Goal: Task Accomplishment & Management: Manage account settings

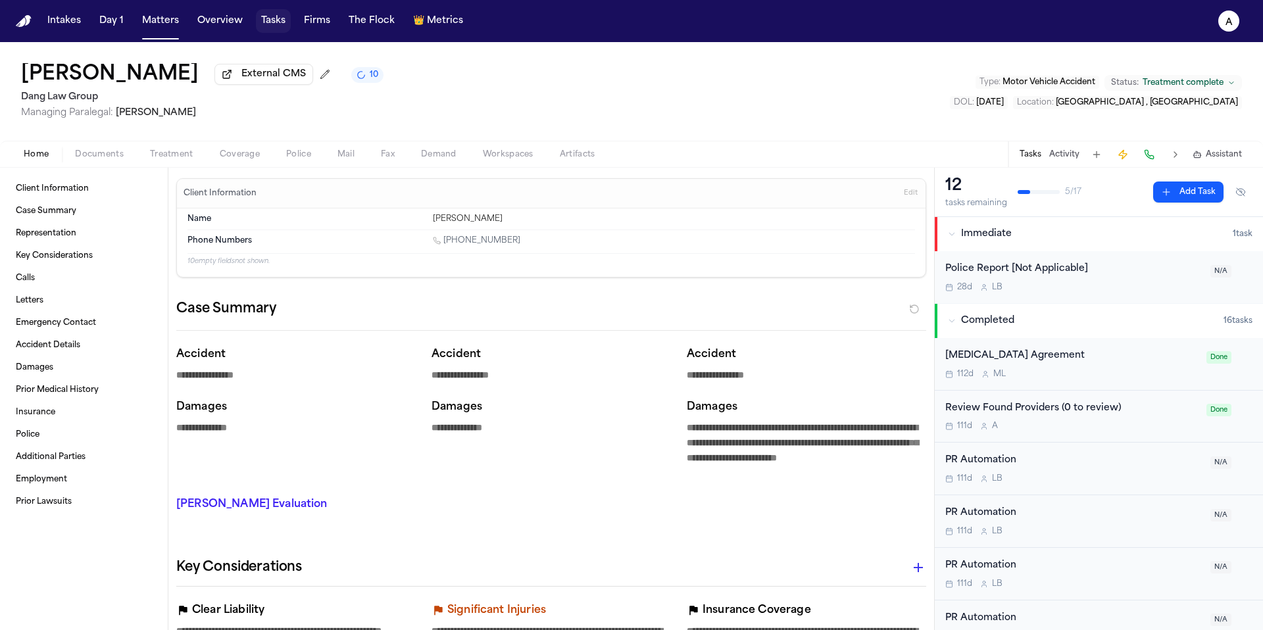
click at [274, 23] on button "Tasks" at bounding box center [273, 21] width 35 height 24
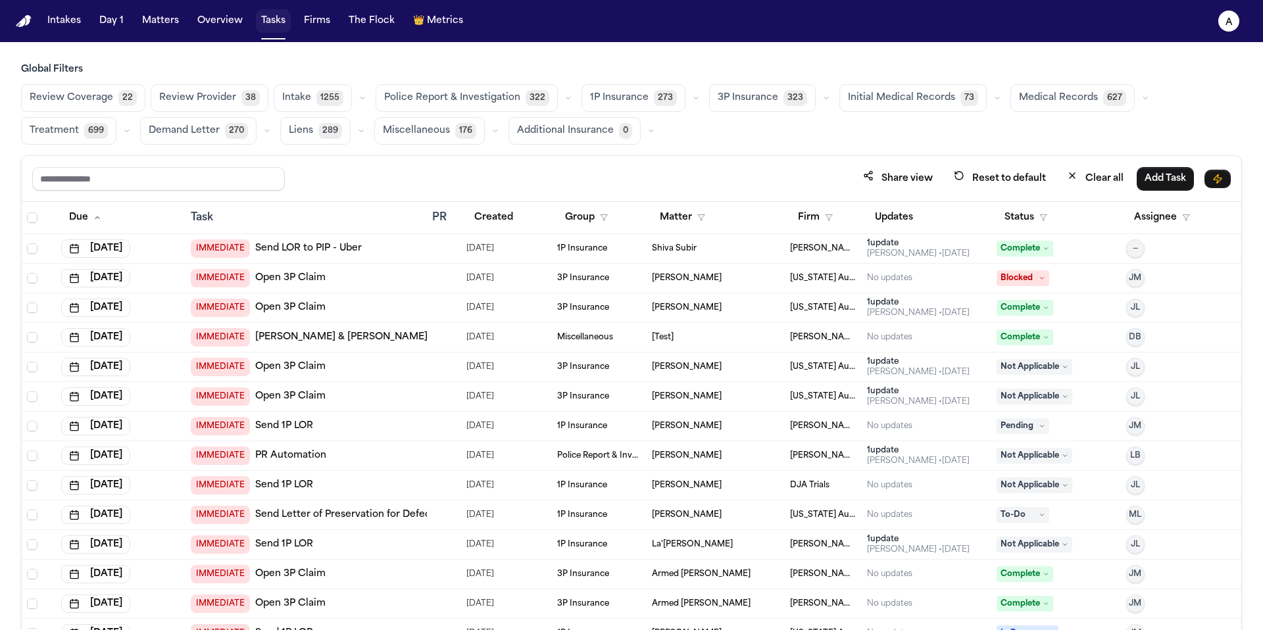
click at [274, 20] on button "Tasks" at bounding box center [273, 21] width 35 height 24
click at [323, 29] on button "Firms" at bounding box center [317, 21] width 37 height 24
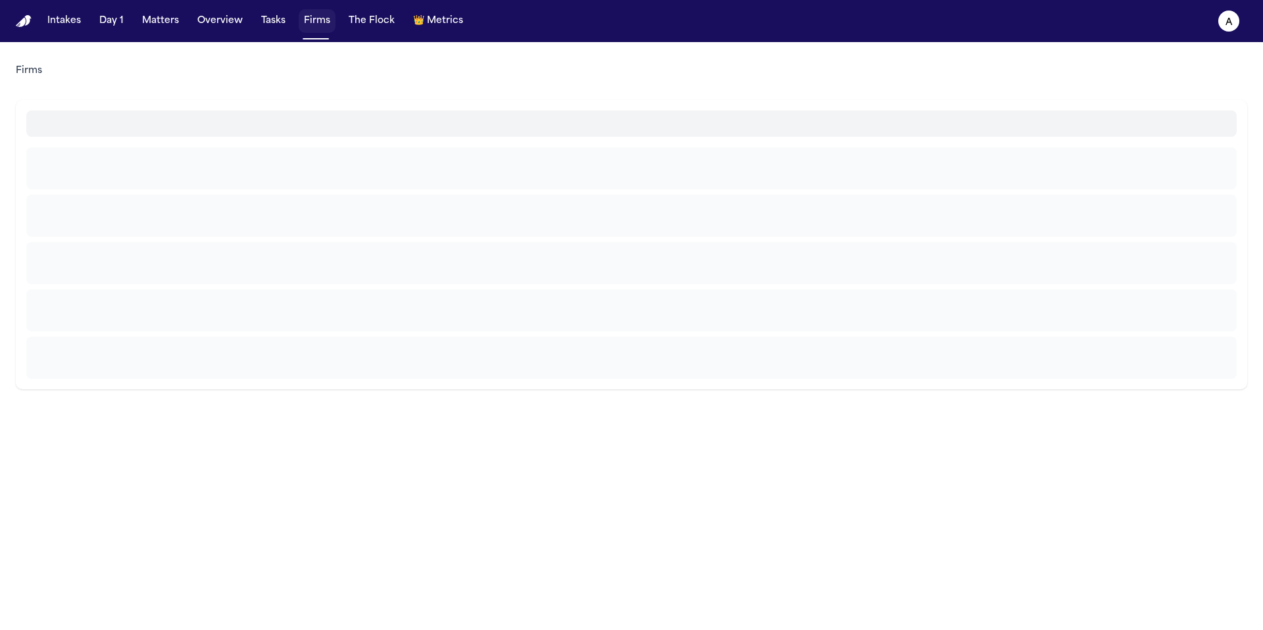
click at [322, 19] on button "Firms" at bounding box center [317, 21] width 37 height 24
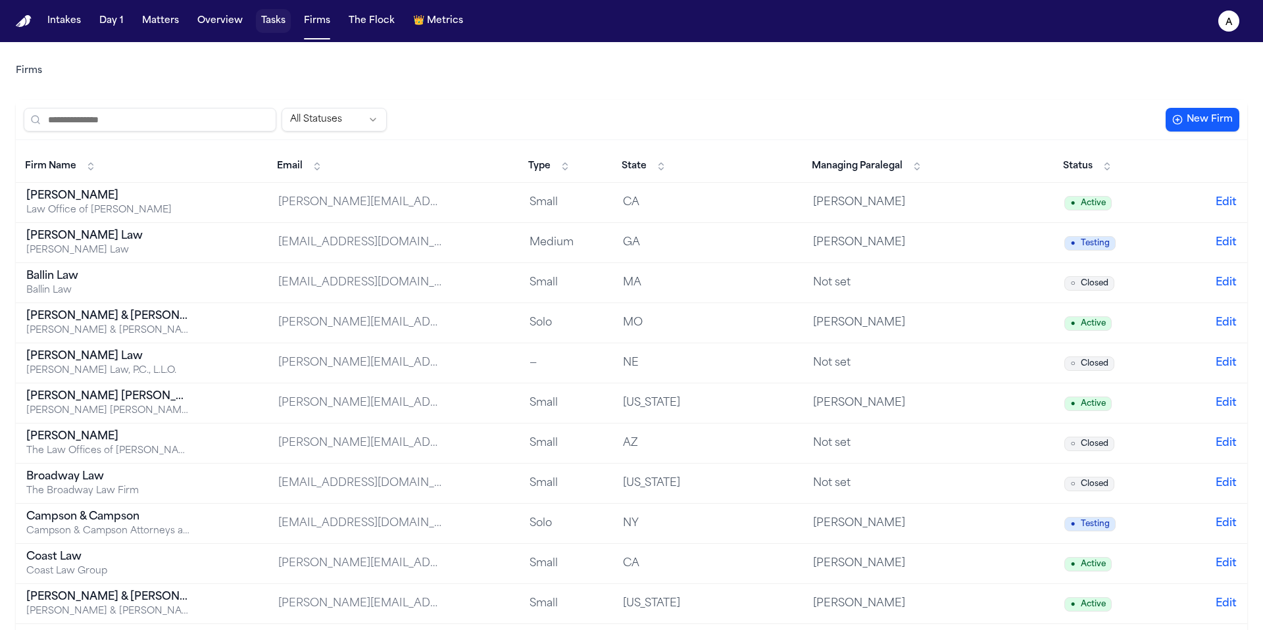
click at [266, 24] on button "Tasks" at bounding box center [273, 21] width 35 height 24
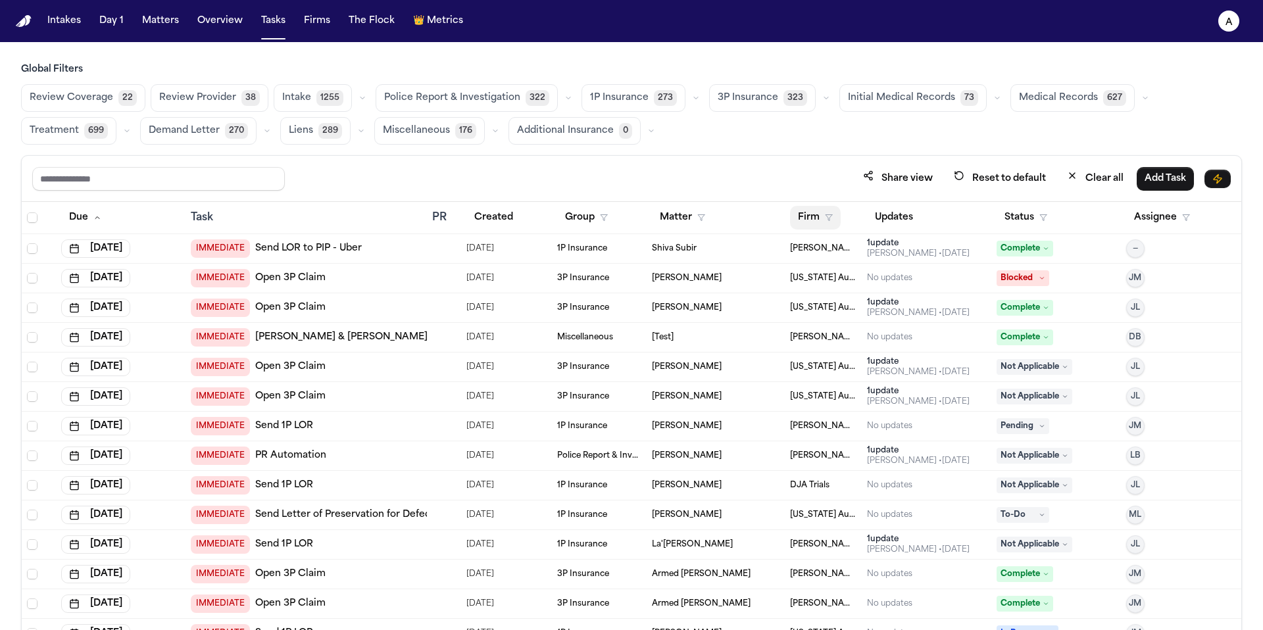
click at [806, 215] on button "Firm" at bounding box center [815, 218] width 51 height 24
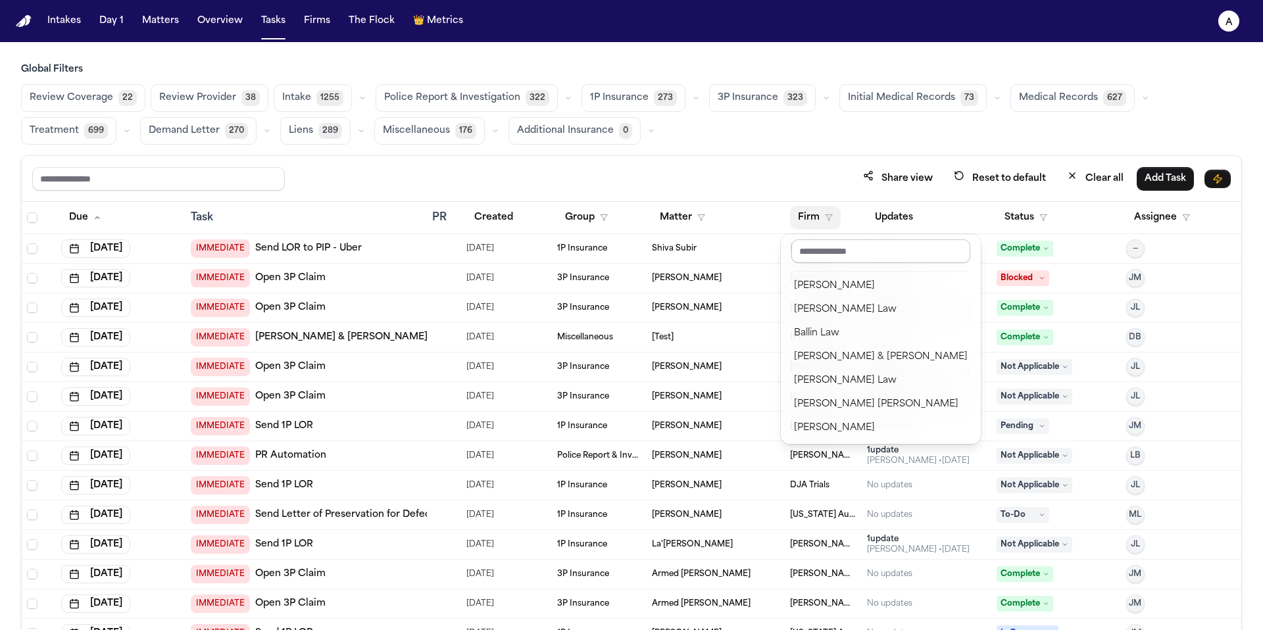
click at [882, 252] on input "text" at bounding box center [880, 251] width 179 height 24
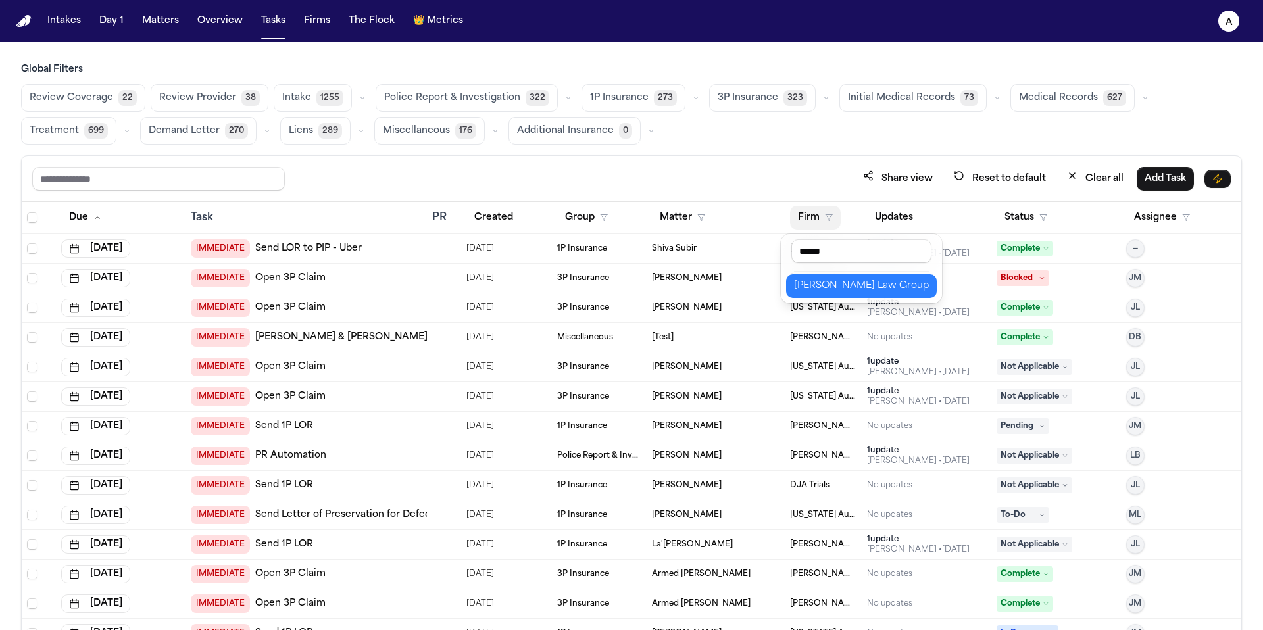
type input "******"
click at [876, 287] on div "[PERSON_NAME] Law Group" at bounding box center [861, 286] width 135 height 16
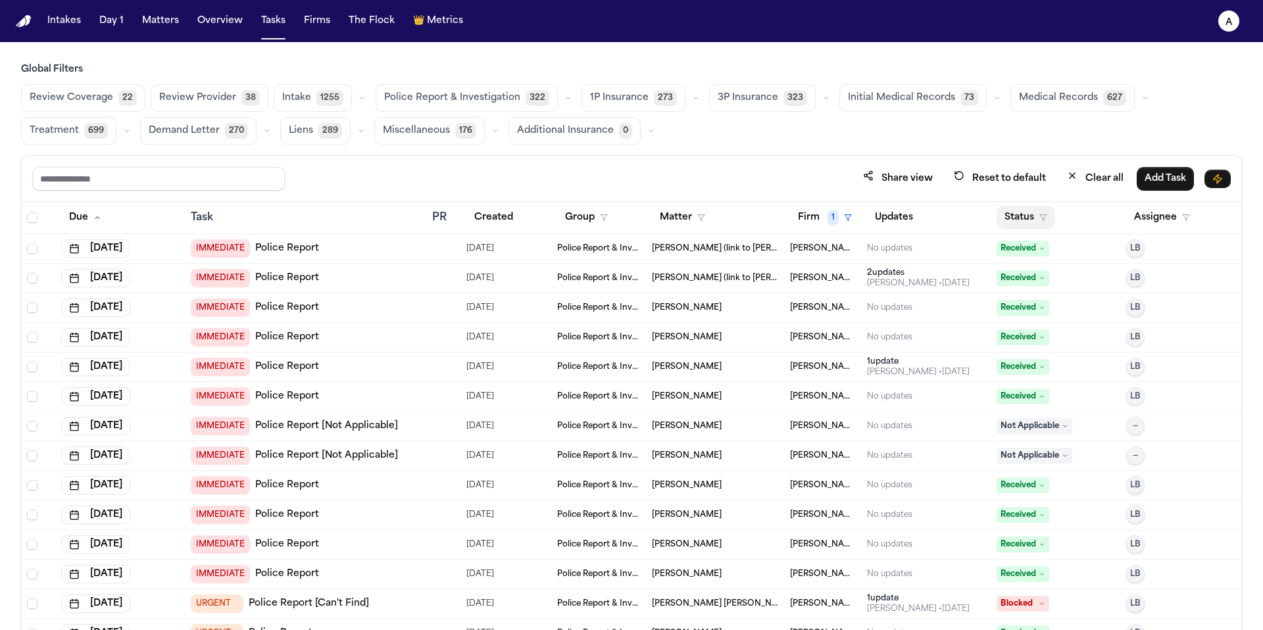
click at [1010, 218] on button "Status" at bounding box center [1026, 218] width 59 height 24
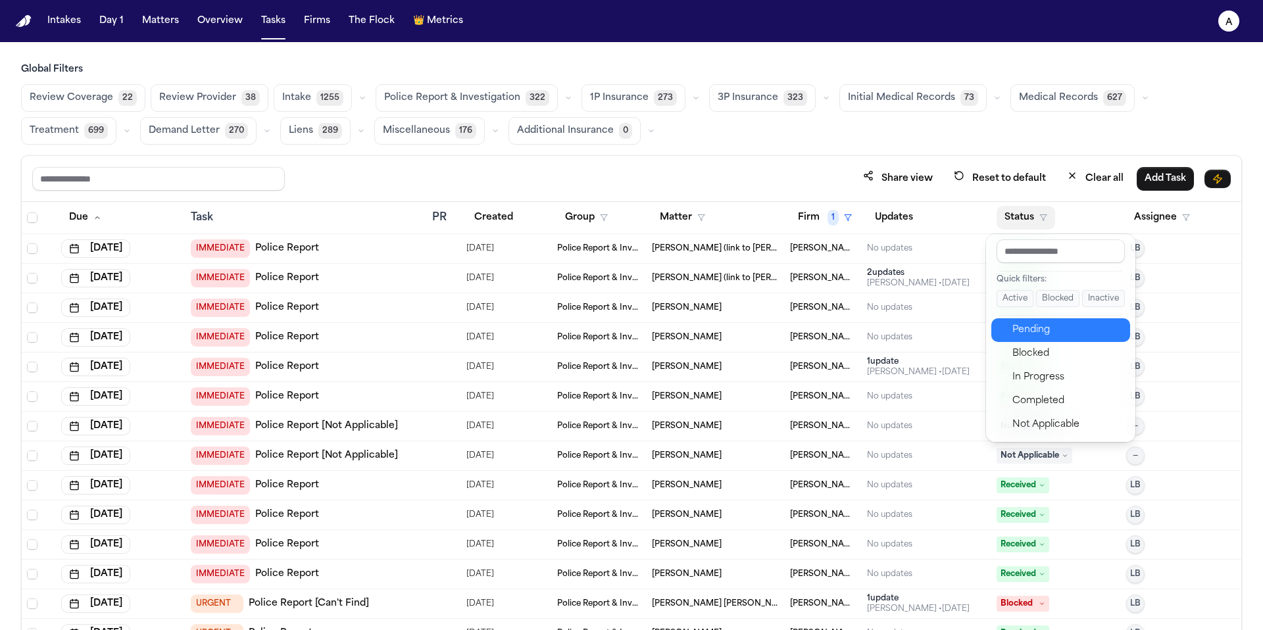
click at [1029, 322] on div "Pending" at bounding box center [1067, 330] width 110 height 16
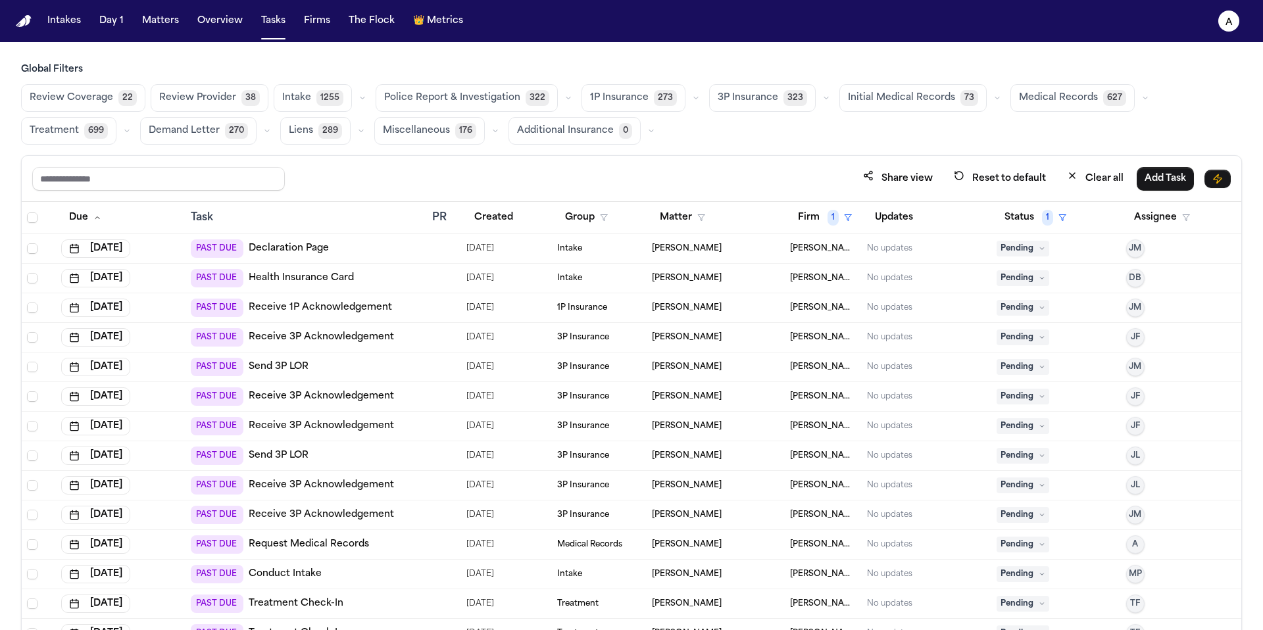
click at [1038, 95] on span "Medical Records" at bounding box center [1058, 97] width 79 height 13
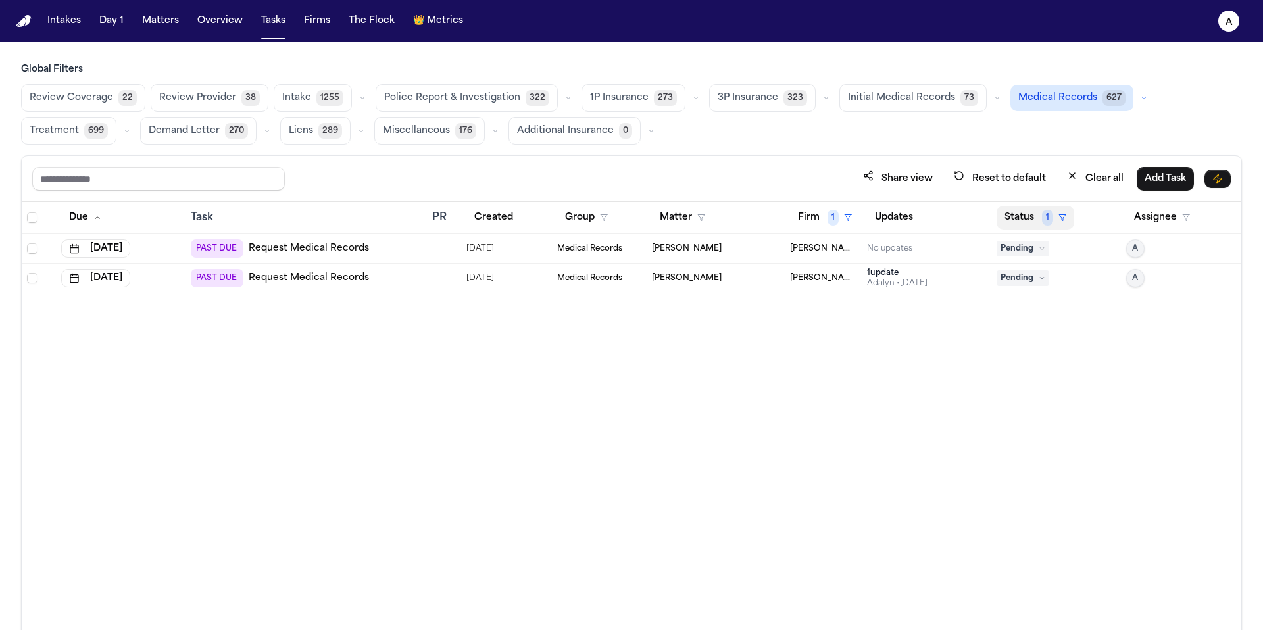
click at [1024, 219] on button "Status 1" at bounding box center [1036, 218] width 78 height 24
click at [908, 326] on div "Due Task PR Created Group Matter Firm 1 Updates Status 1 Assignee [DATE] PAST D…" at bounding box center [632, 444] width 1220 height 485
click at [895, 284] on div "[PERSON_NAME] • [DATE]" at bounding box center [897, 283] width 61 height 11
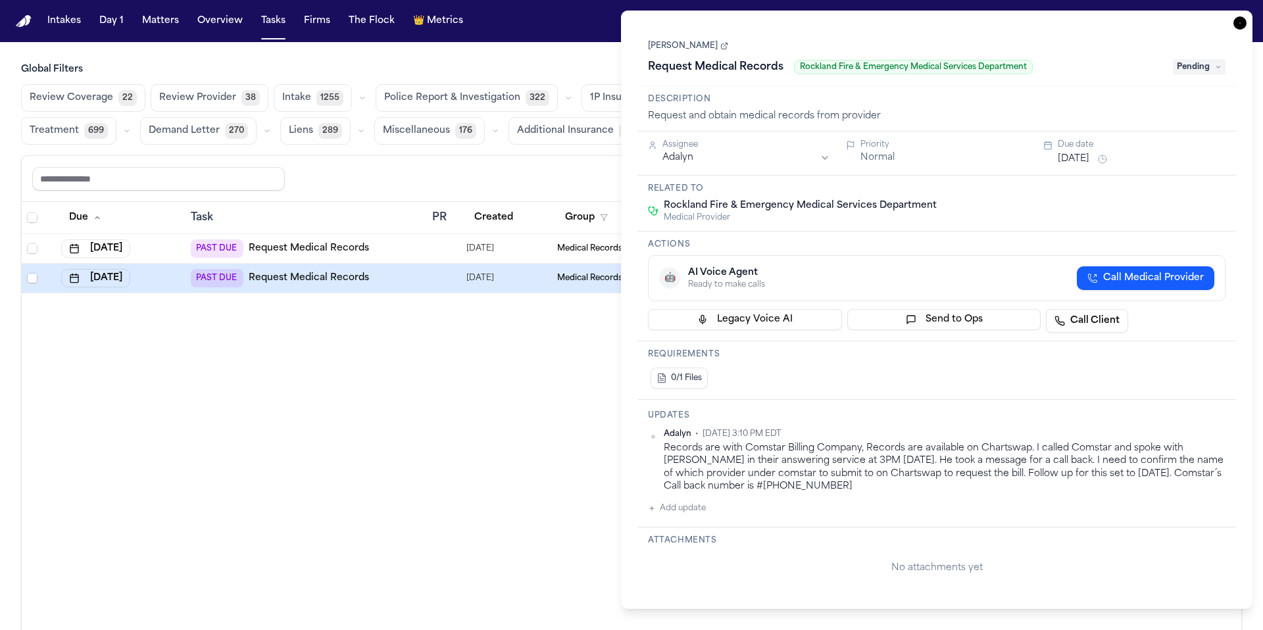
click at [553, 453] on div "Due Task PR Created Group Matter Firm 1 Updates Status 1 Assignee [DATE] PAST D…" at bounding box center [632, 444] width 1220 height 485
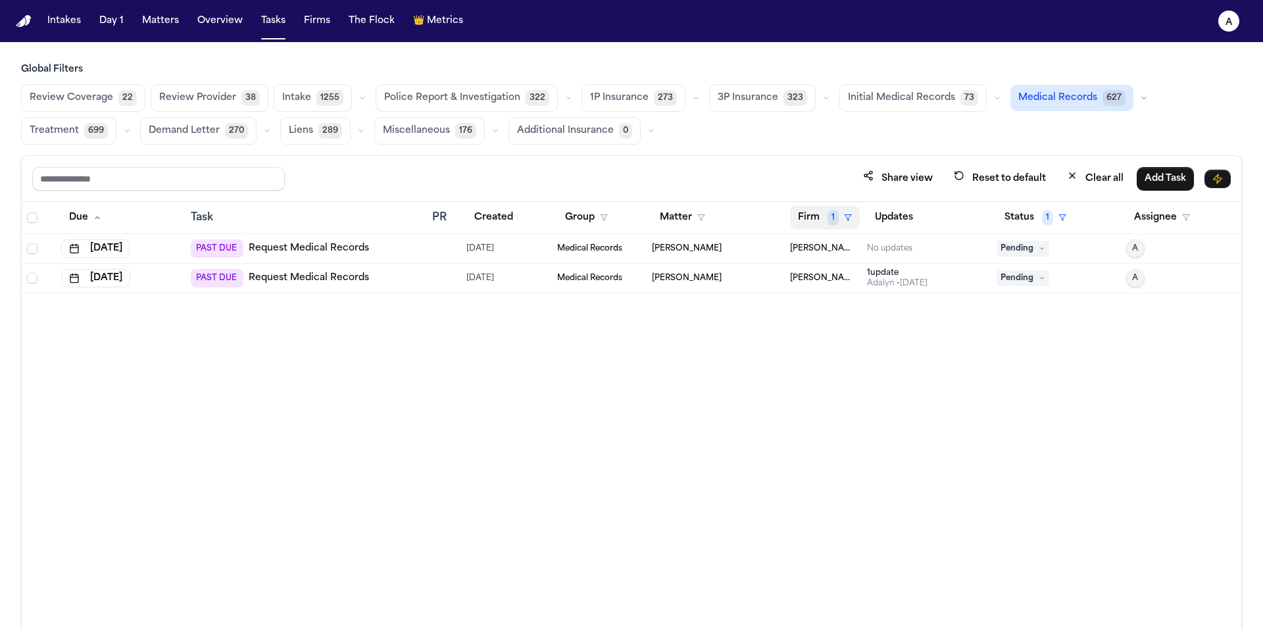
click at [809, 217] on button "Firm 1" at bounding box center [825, 218] width 70 height 24
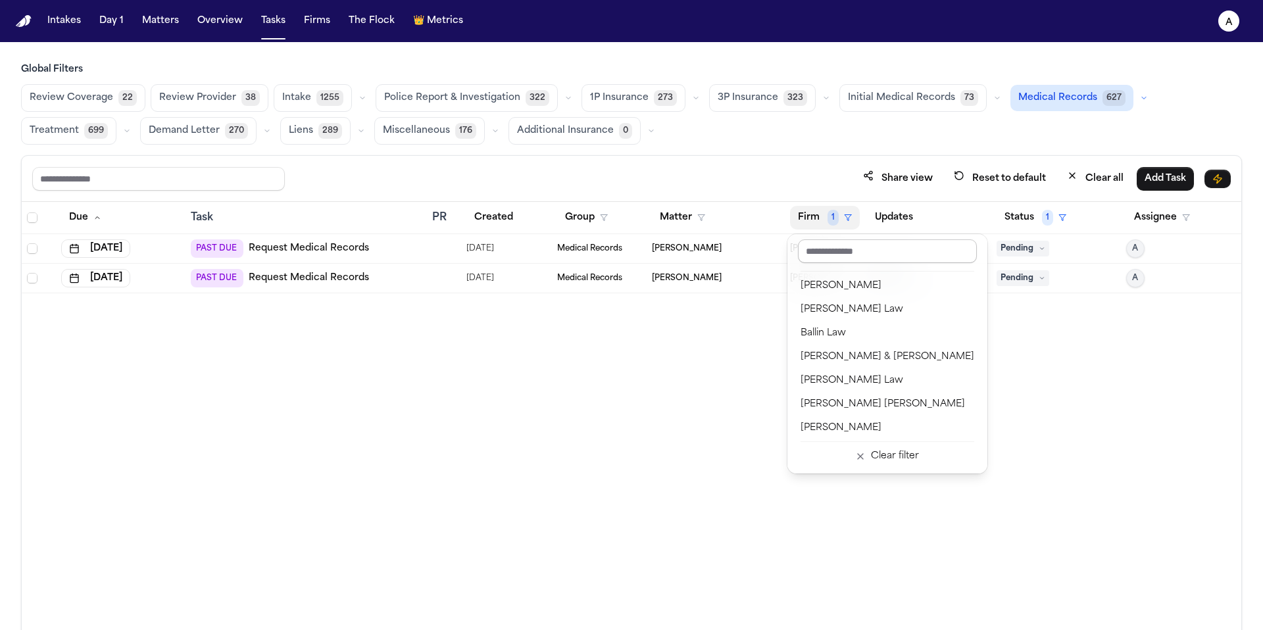
click at [835, 259] on input "text" at bounding box center [887, 251] width 179 height 24
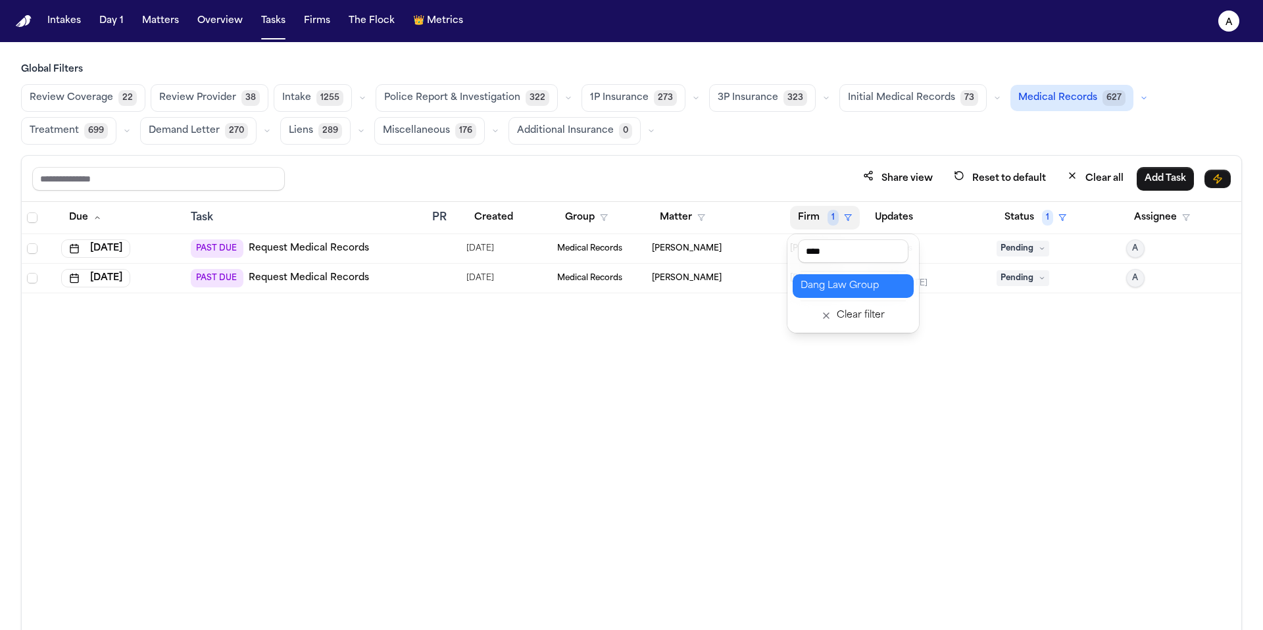
type input "****"
click at [841, 285] on div "Dang Law Group" at bounding box center [853, 286] width 105 height 16
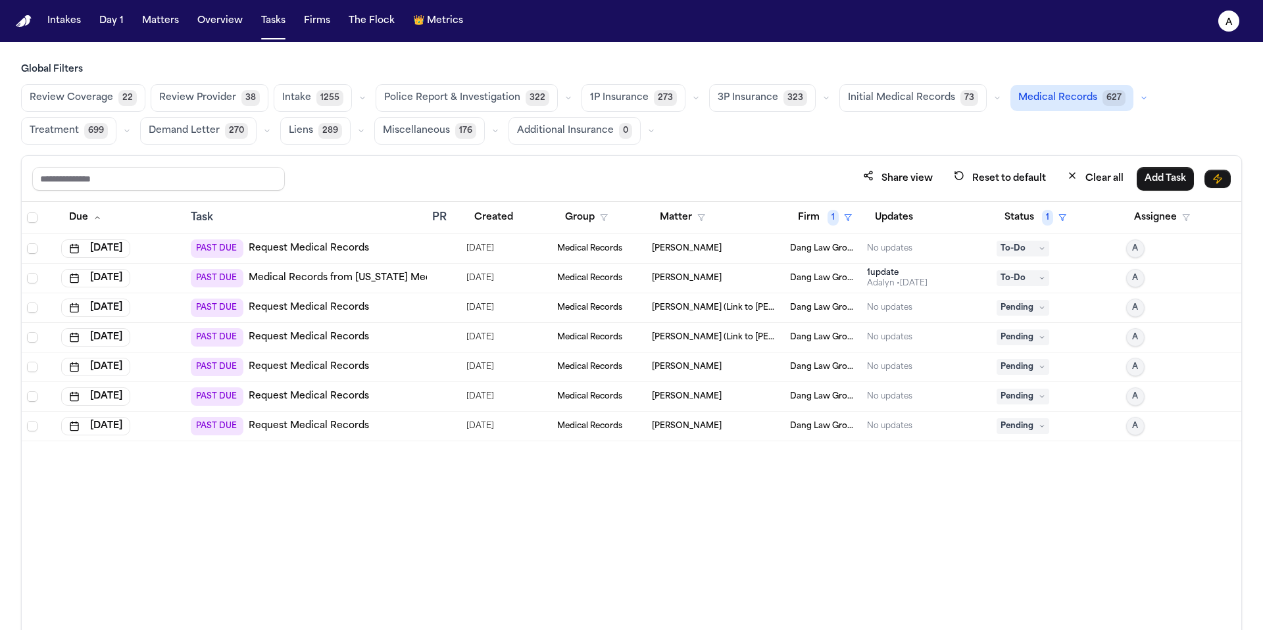
click at [881, 99] on span "Initial Medical Records" at bounding box center [901, 97] width 107 height 13
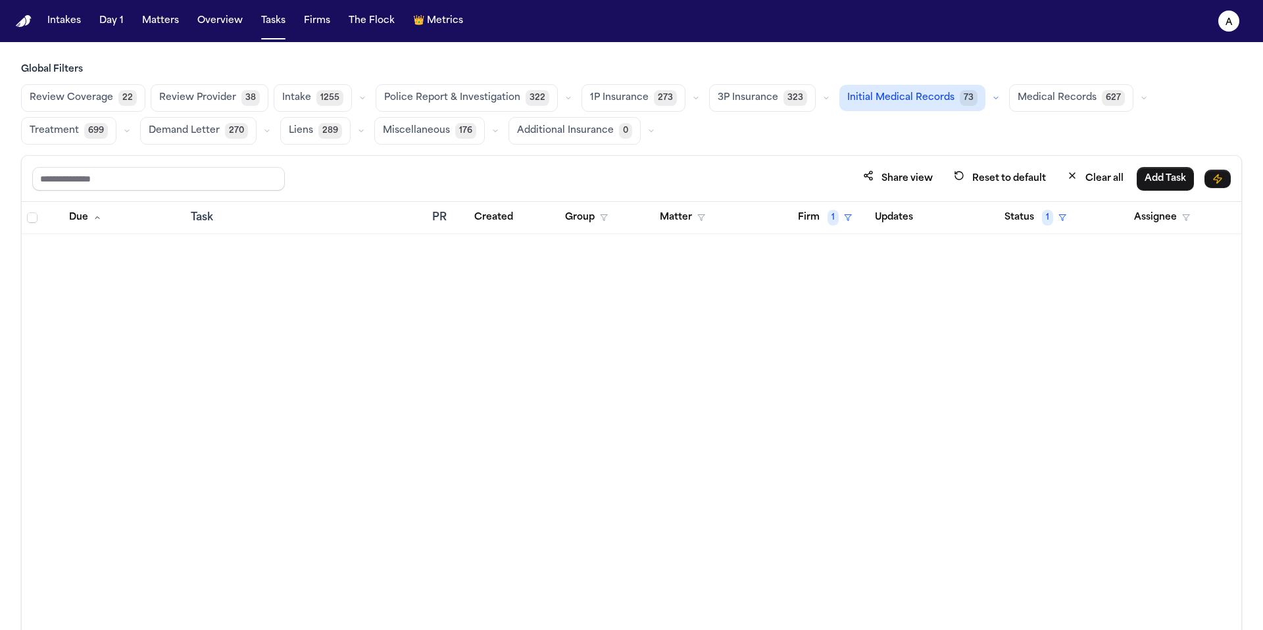
click at [750, 102] on span "3P Insurance" at bounding box center [748, 97] width 61 height 13
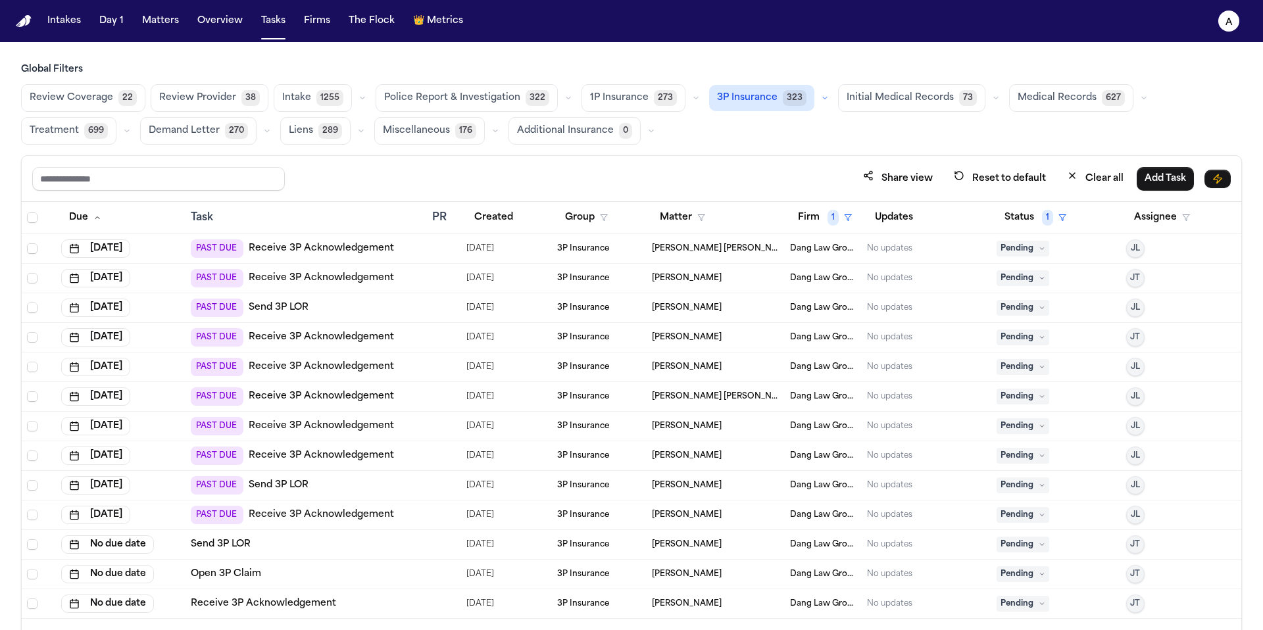
click at [855, 107] on button "Initial Medical Records 73" at bounding box center [911, 98] width 147 height 28
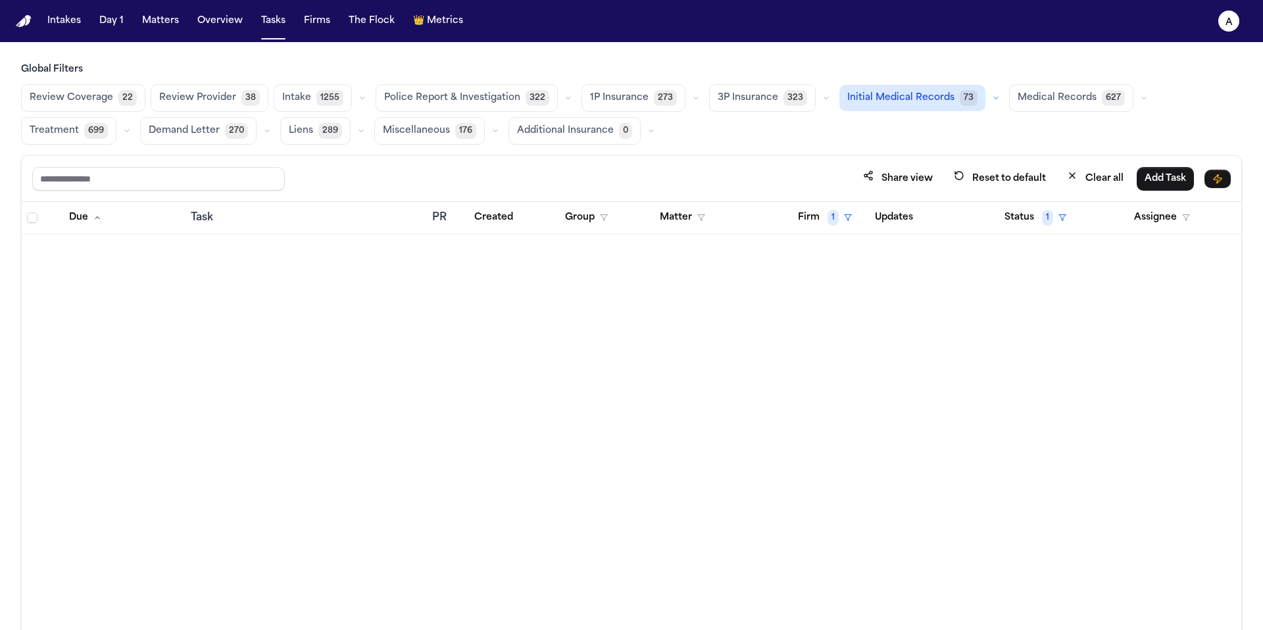
click at [1044, 98] on span "Medical Records" at bounding box center [1057, 97] width 79 height 13
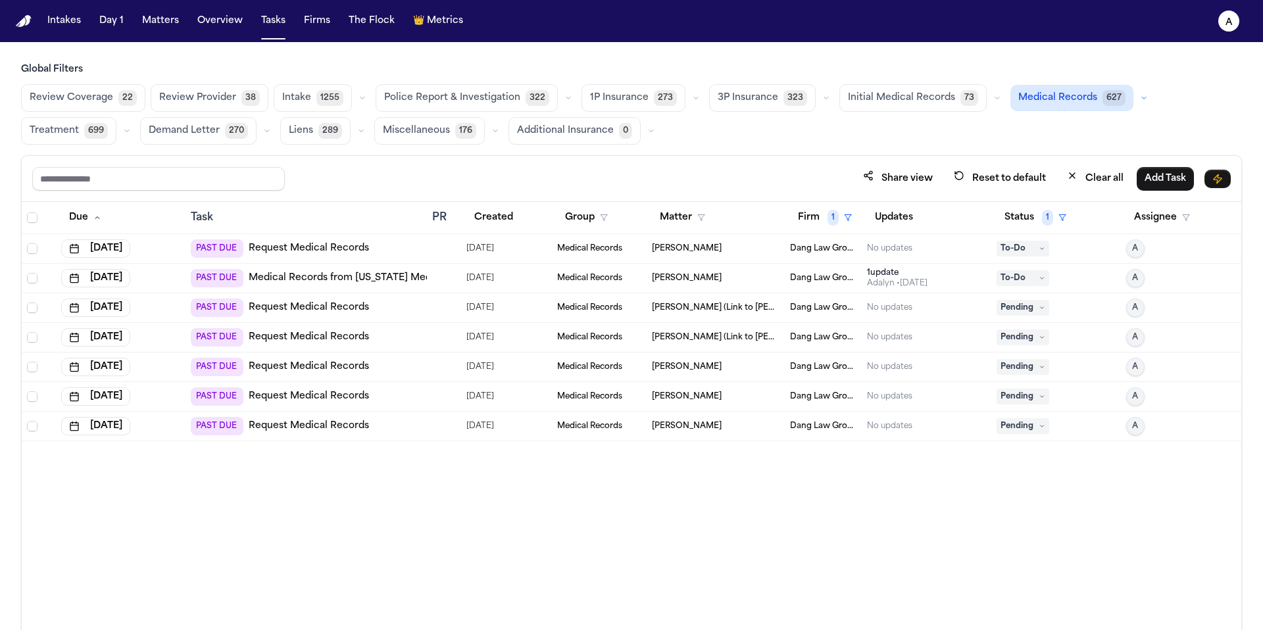
click at [891, 106] on button "Initial Medical Records 73" at bounding box center [912, 98] width 147 height 28
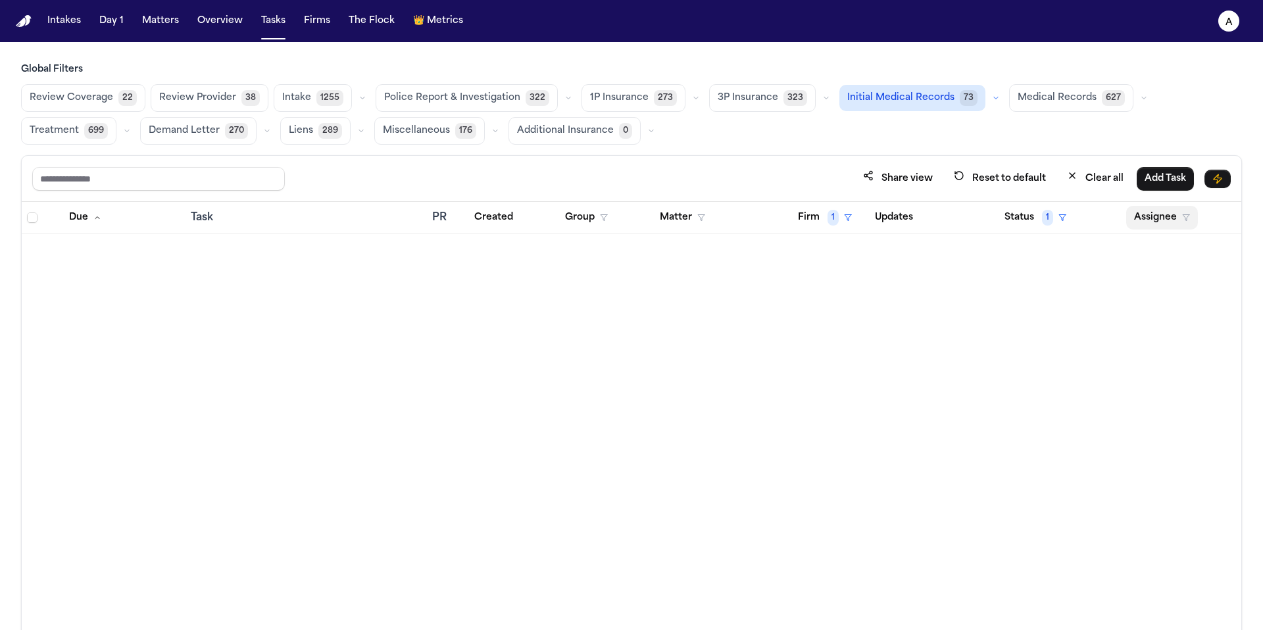
click at [1184, 221] on button "Assignee" at bounding box center [1162, 218] width 72 height 24
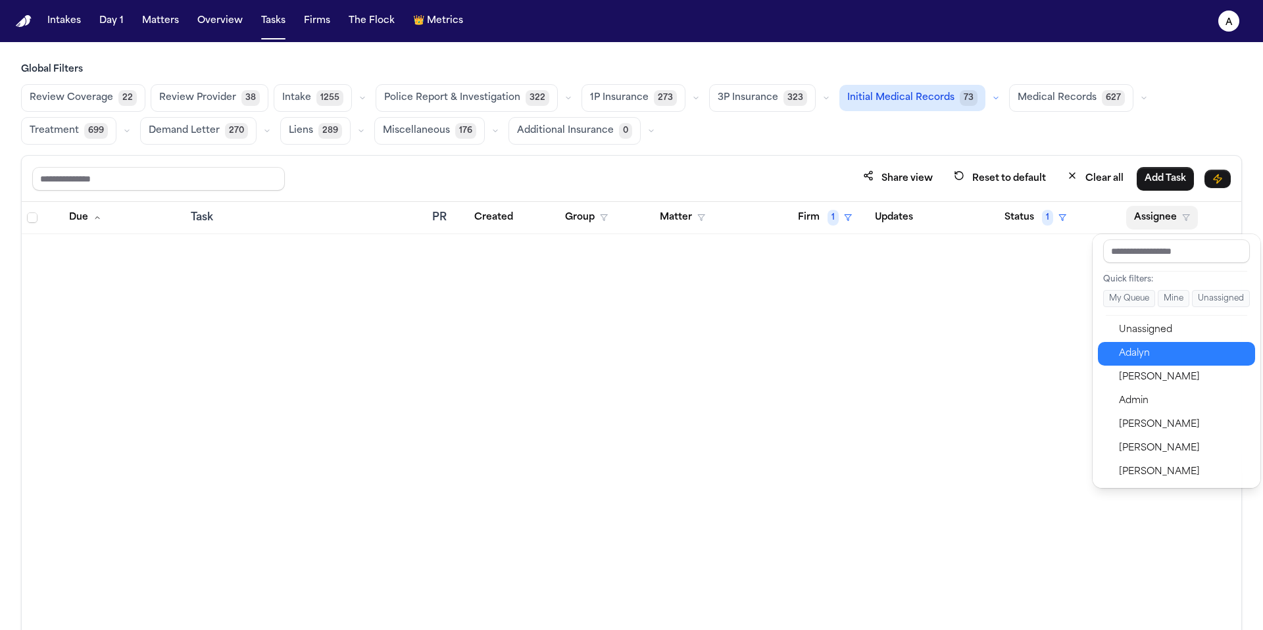
click at [1178, 359] on div "Adalyn" at bounding box center [1183, 354] width 128 height 16
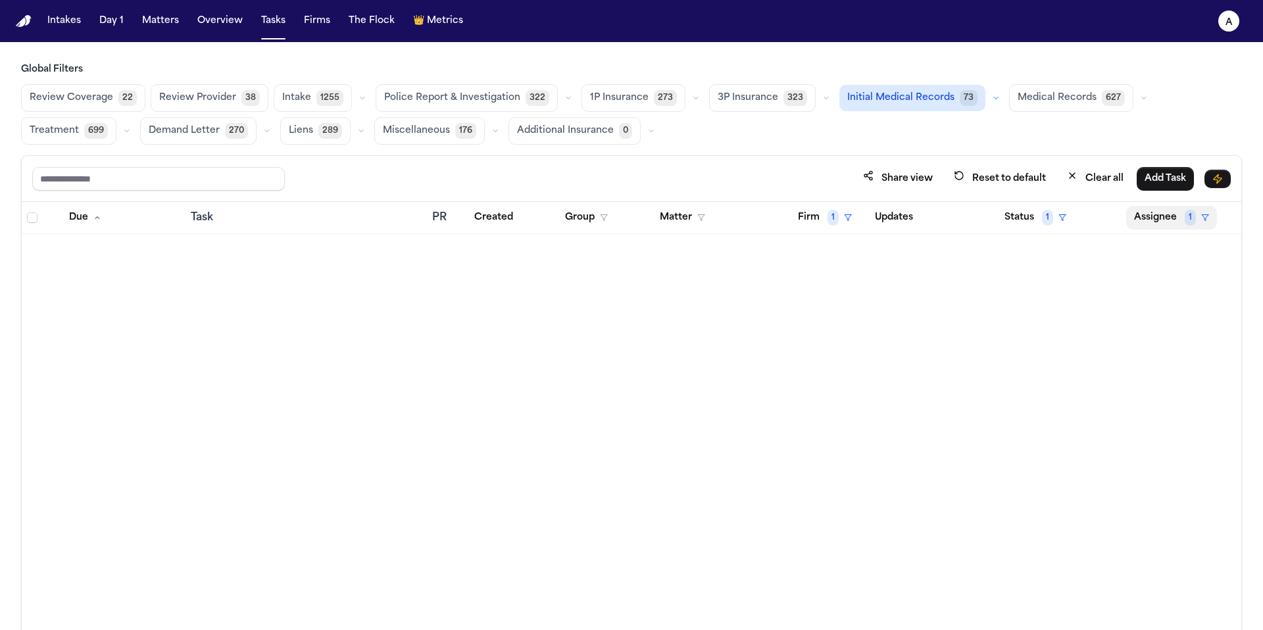
click at [1156, 221] on button "Assignee 1" at bounding box center [1171, 218] width 91 height 24
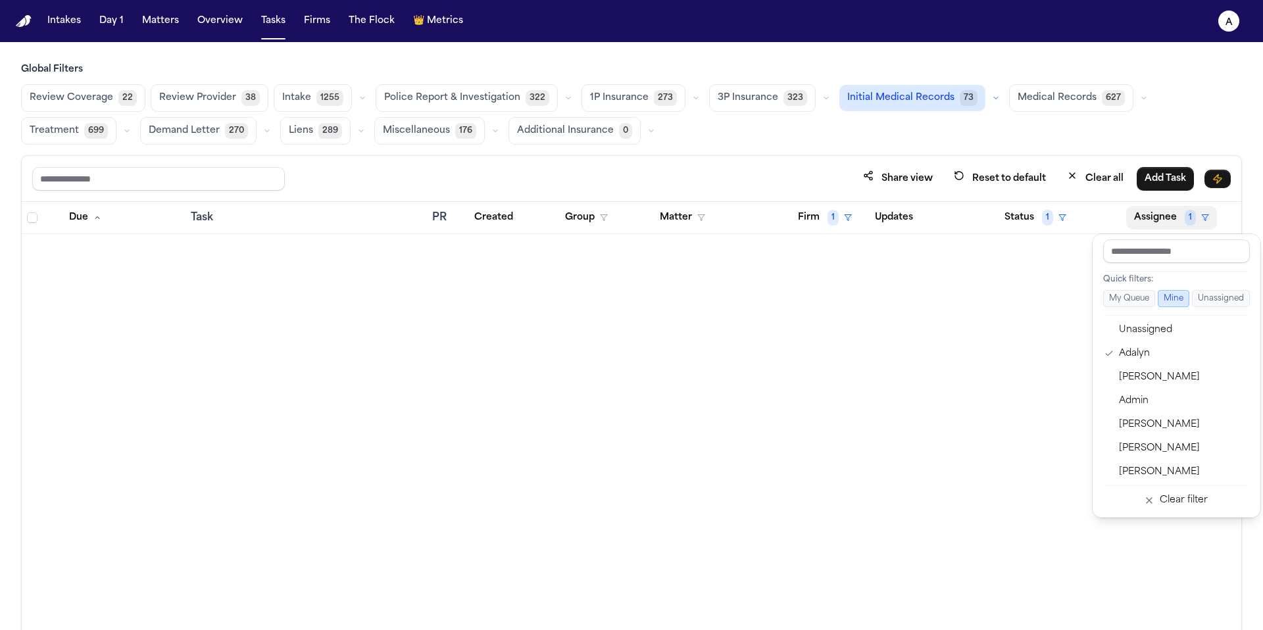
click at [983, 313] on div "Due Task PR Created Group Matter Firm 1 Updates Status 1 Assignee 1" at bounding box center [632, 444] width 1220 height 485
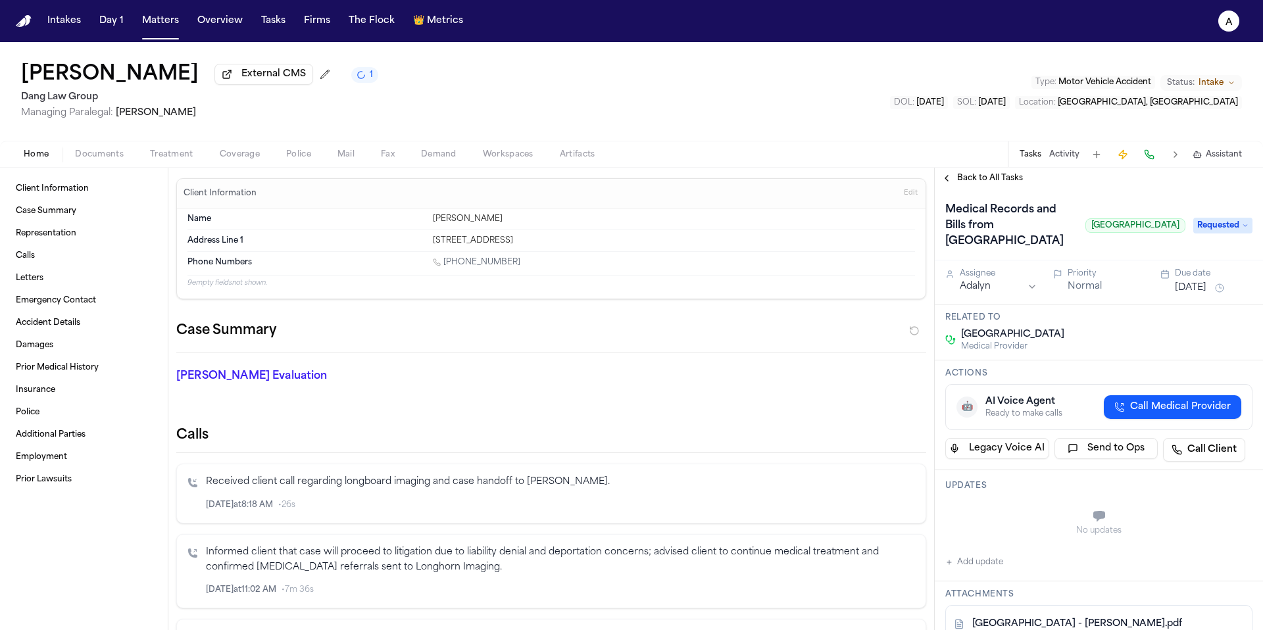
scroll to position [103, 0]
